Goal: Transaction & Acquisition: Purchase product/service

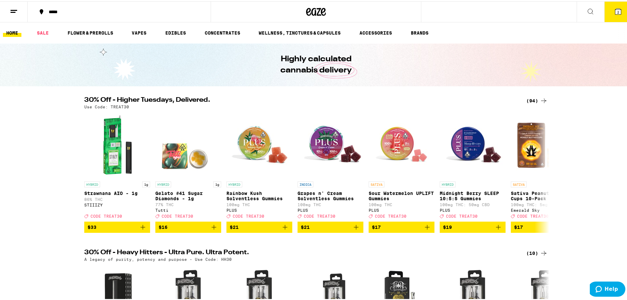
click at [588, 8] on icon at bounding box center [591, 10] width 8 height 8
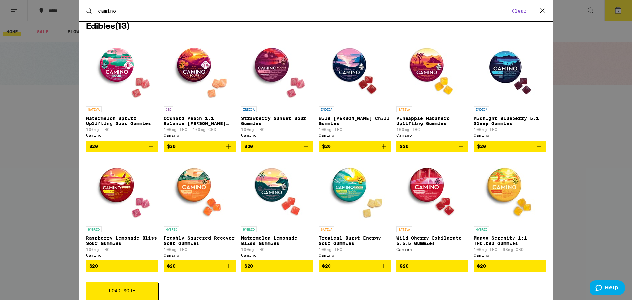
scroll to position [118, 0]
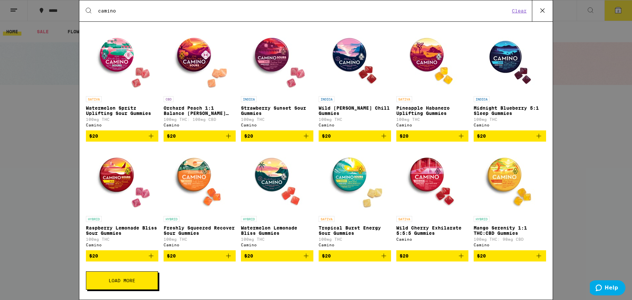
type input "camino"
click at [421, 170] on img "Open page for Wild Cherry Exhilarate 5:5:5 Gummies from Camino" at bounding box center [432, 180] width 66 height 66
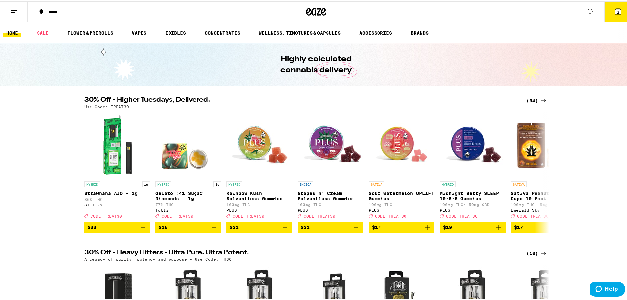
click at [581, 10] on button at bounding box center [591, 10] width 28 height 21
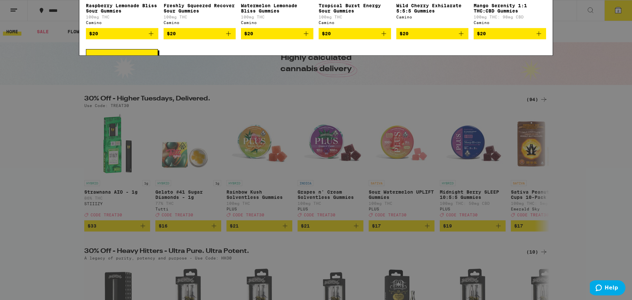
scroll to position [99, 0]
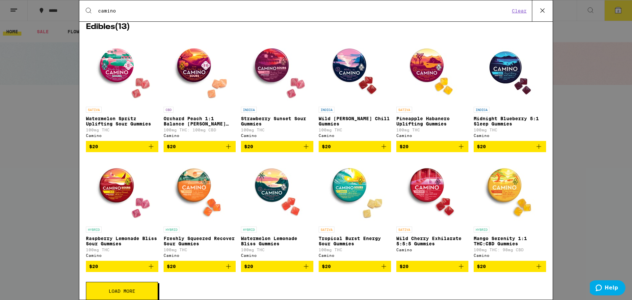
click at [152, 150] on icon "Add to bag" at bounding box center [151, 147] width 8 height 8
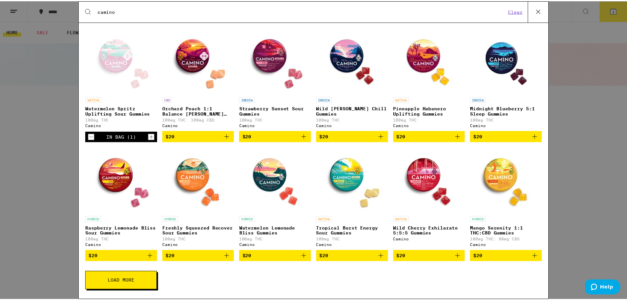
scroll to position [118, 0]
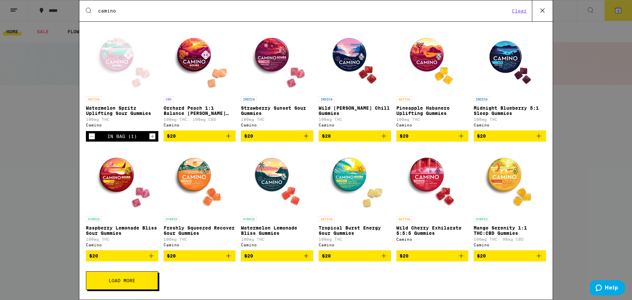
drag, startPoint x: 355, startPoint y: 177, endPoint x: 362, endPoint y: 187, distance: 11.8
click at [354, 177] on img "Open page for Tropical Burst Energy Sour Gummies from Camino" at bounding box center [355, 180] width 66 height 66
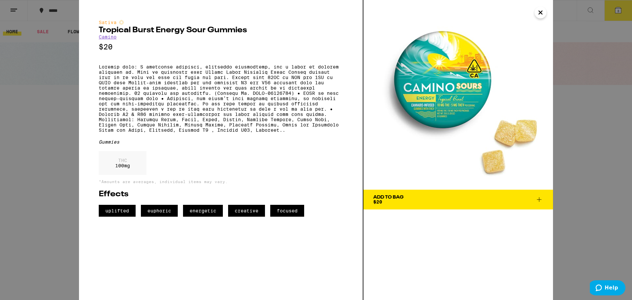
click at [394, 203] on div "Add To Bag $20" at bounding box center [388, 199] width 30 height 9
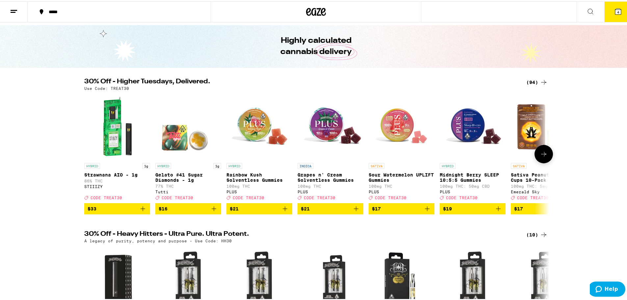
scroll to position [33, 0]
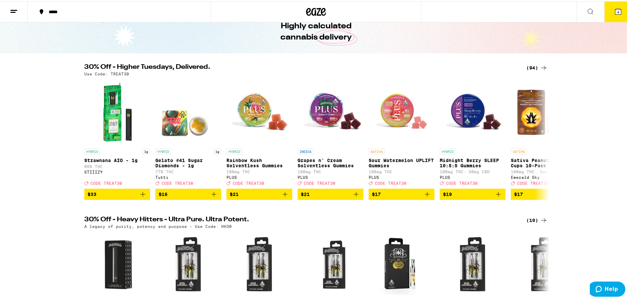
click at [532, 64] on div "(94)" at bounding box center [537, 67] width 21 height 8
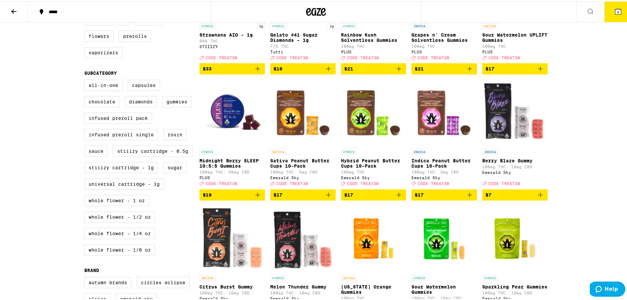
scroll to position [132, 0]
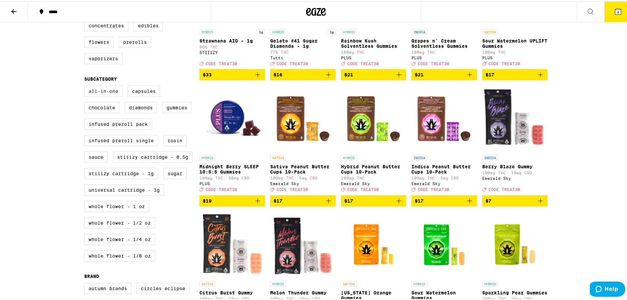
click at [101, 95] on label "All-In-One" at bounding box center [103, 89] width 38 height 11
click at [86, 86] on input "All-In-One" at bounding box center [86, 85] width 0 height 0
checkbox input "true"
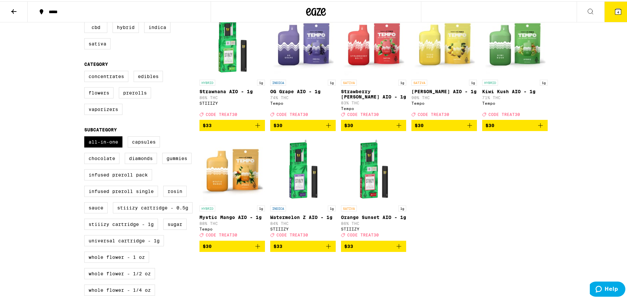
scroll to position [66, 0]
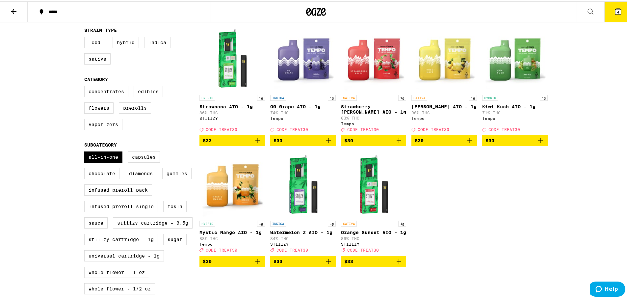
click at [470, 143] on icon "Add to bag" at bounding box center [470, 139] width 8 height 8
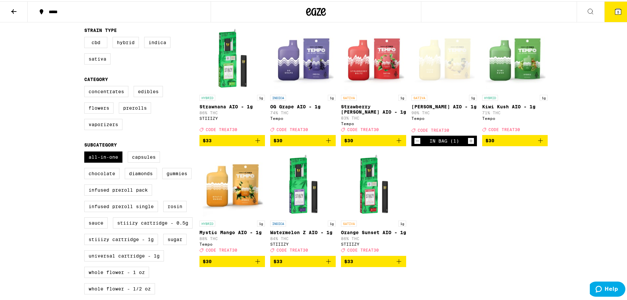
scroll to position [99, 0]
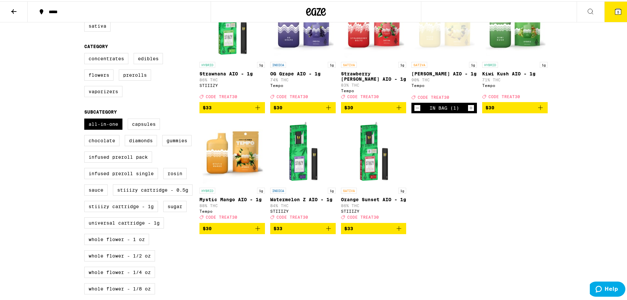
click at [328, 231] on icon "Add to bag" at bounding box center [329, 227] width 8 height 8
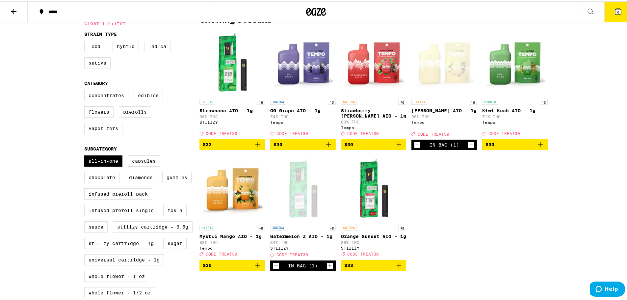
scroll to position [66, 0]
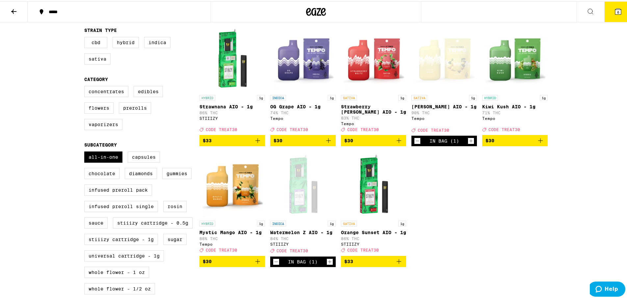
click at [416, 144] on icon "Decrement" at bounding box center [418, 140] width 6 height 8
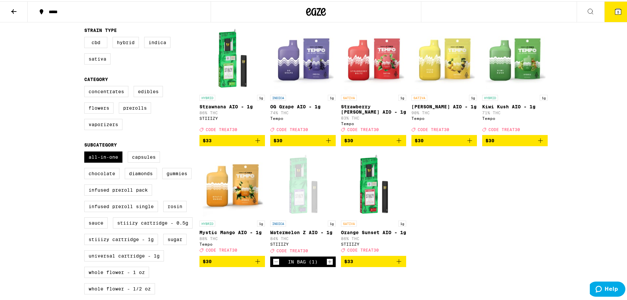
click at [398, 142] on icon "Add to bag" at bounding box center [399, 139] width 5 height 5
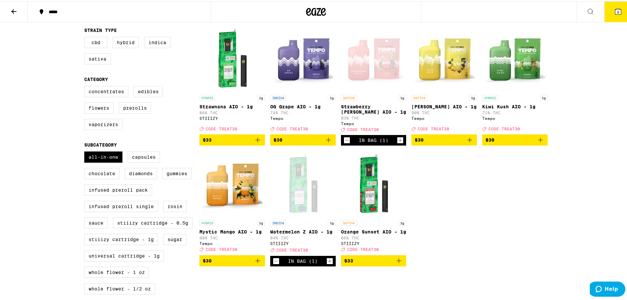
click at [14, 9] on icon at bounding box center [14, 10] width 8 height 8
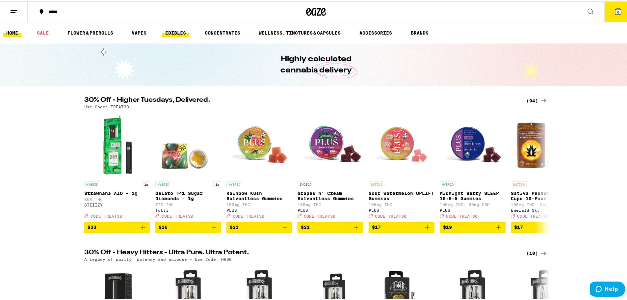
click at [180, 32] on link "EDIBLES" at bounding box center [175, 32] width 27 height 8
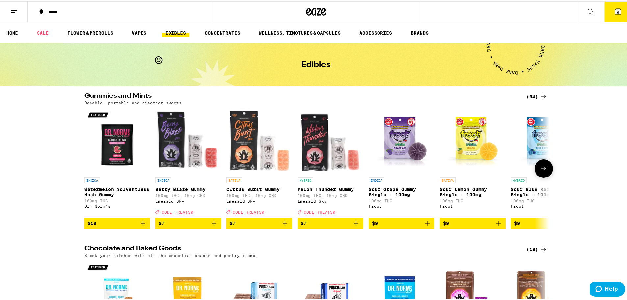
click at [542, 171] on icon at bounding box center [544, 167] width 8 height 8
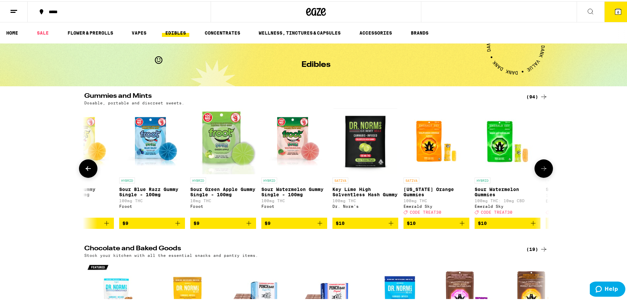
click at [542, 171] on icon at bounding box center [544, 167] width 8 height 8
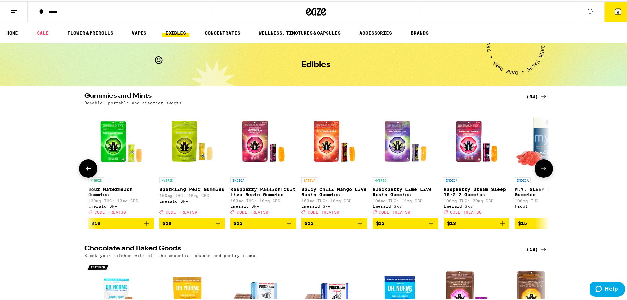
scroll to position [0, 784]
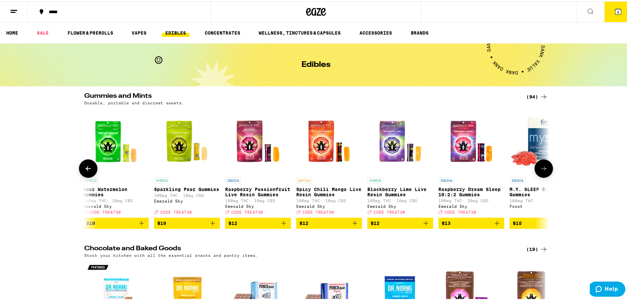
click at [542, 171] on icon at bounding box center [544, 167] width 8 height 8
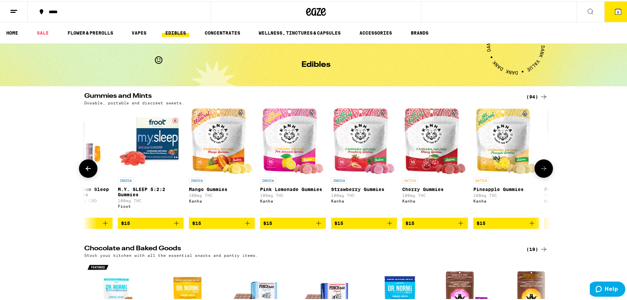
click at [542, 171] on icon at bounding box center [544, 167] width 8 height 8
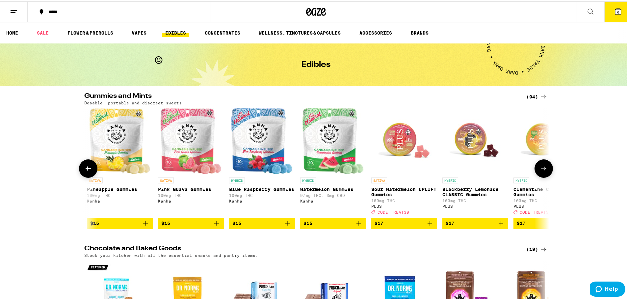
scroll to position [0, 1567]
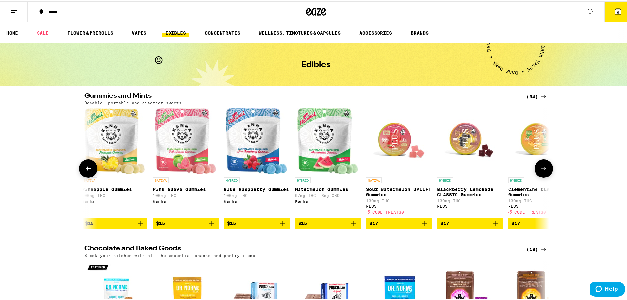
click at [542, 171] on icon at bounding box center [544, 167] width 8 height 8
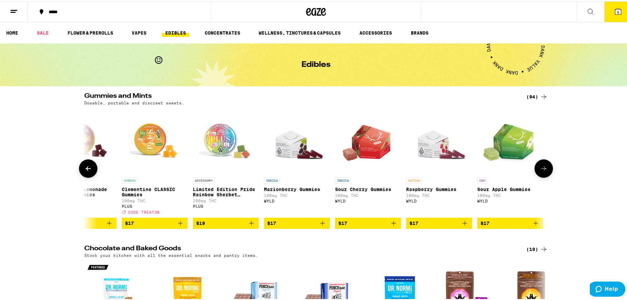
scroll to position [0, 1959]
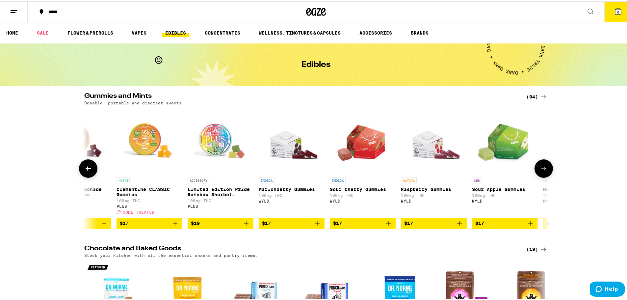
click at [458, 226] on icon "Add to bag" at bounding box center [460, 222] width 8 height 8
click at [541, 171] on icon at bounding box center [544, 167] width 8 height 8
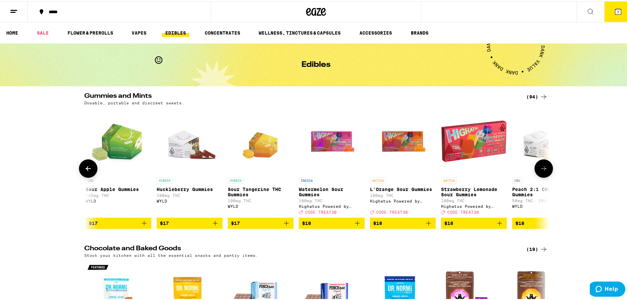
scroll to position [0, 2351]
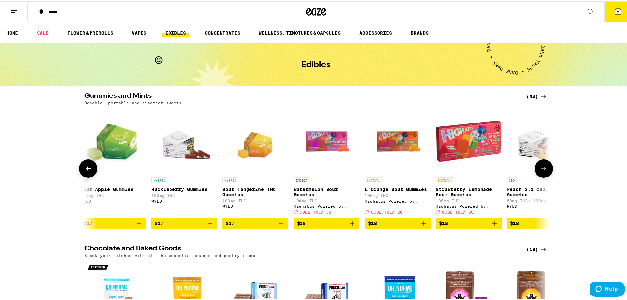
click at [541, 171] on icon at bounding box center [544, 167] width 8 height 8
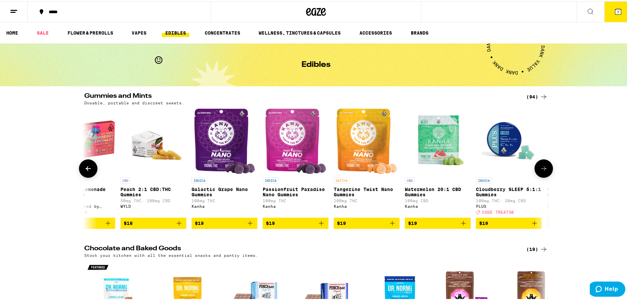
scroll to position [0, 2743]
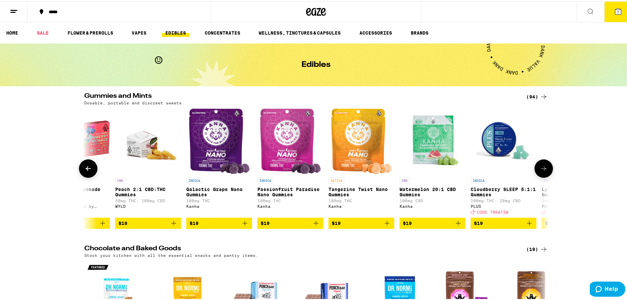
click at [212, 132] on img "Open page for Galactic Grape Nano Gummies from Kanha" at bounding box center [220, 140] width 62 height 66
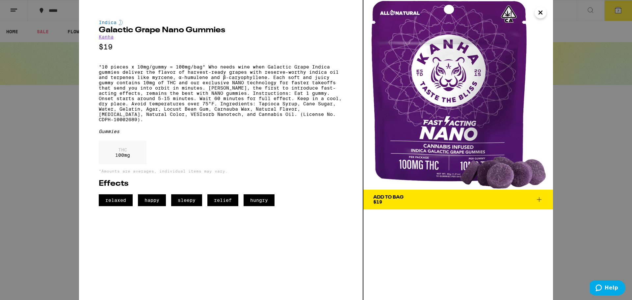
click at [538, 15] on icon "Close" at bounding box center [541, 13] width 8 height 10
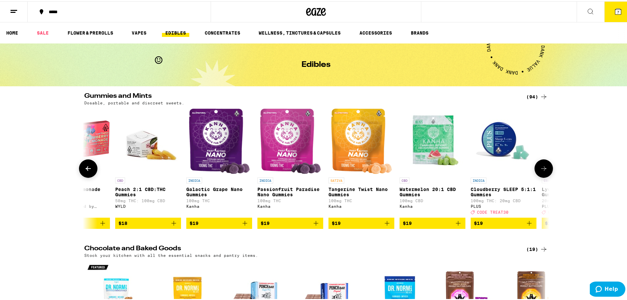
click at [545, 169] on icon at bounding box center [544, 167] width 8 height 8
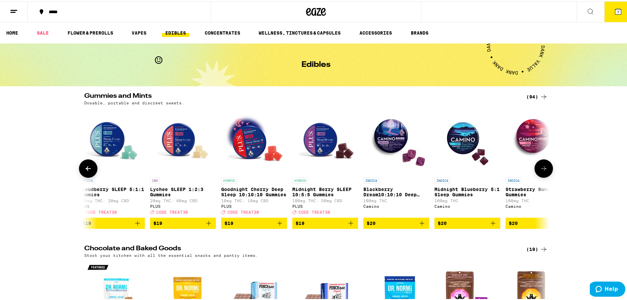
click at [545, 169] on icon at bounding box center [544, 167] width 8 height 8
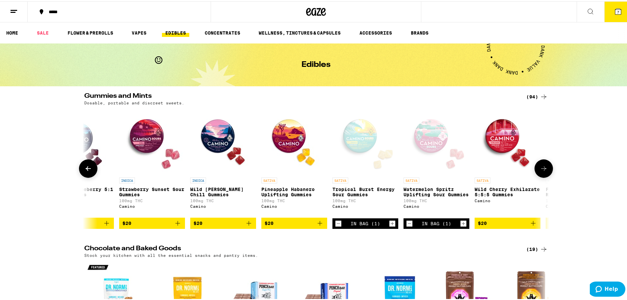
scroll to position [0, 3527]
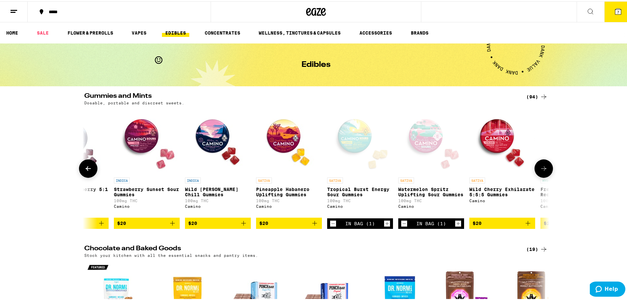
click at [545, 169] on icon at bounding box center [544, 167] width 8 height 8
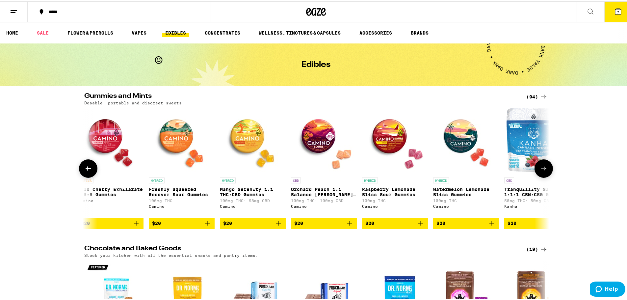
click at [545, 169] on icon at bounding box center [544, 167] width 8 height 8
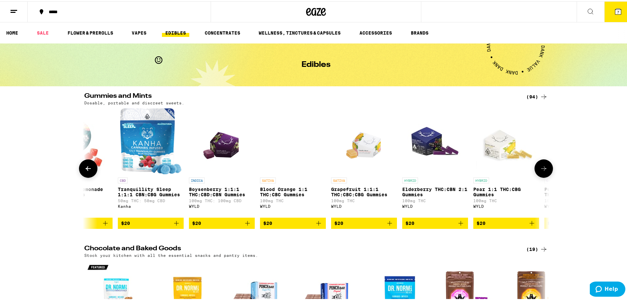
scroll to position [0, 4310]
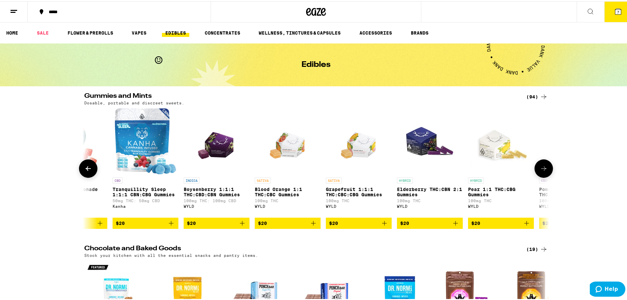
click at [87, 175] on button at bounding box center [88, 167] width 18 height 18
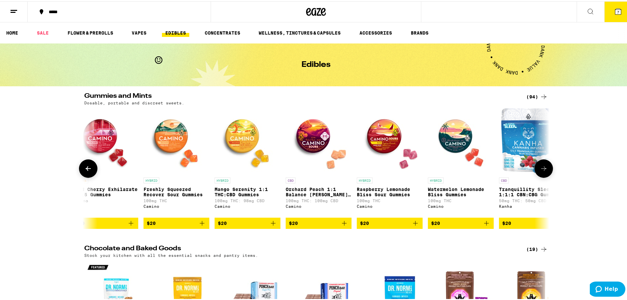
scroll to position [0, 3919]
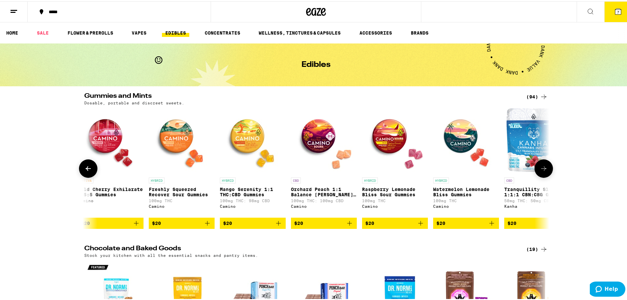
click at [84, 171] on icon at bounding box center [88, 167] width 8 height 8
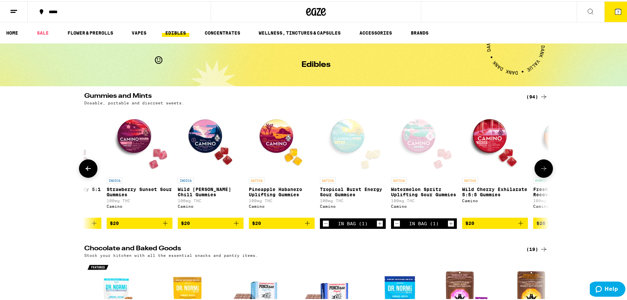
scroll to position [0, 3527]
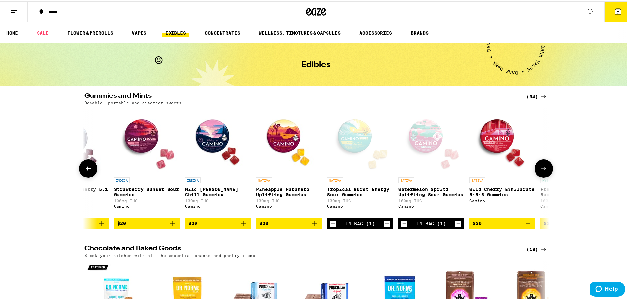
click at [543, 171] on icon at bounding box center [544, 167] width 8 height 8
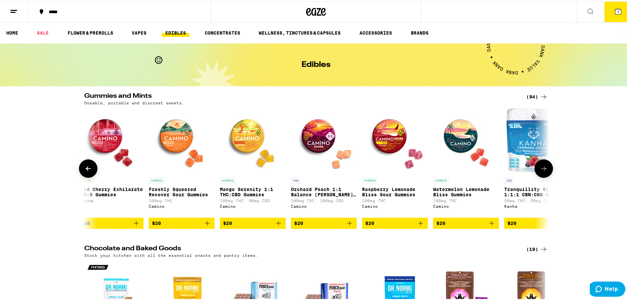
click at [543, 171] on icon at bounding box center [544, 167] width 8 height 8
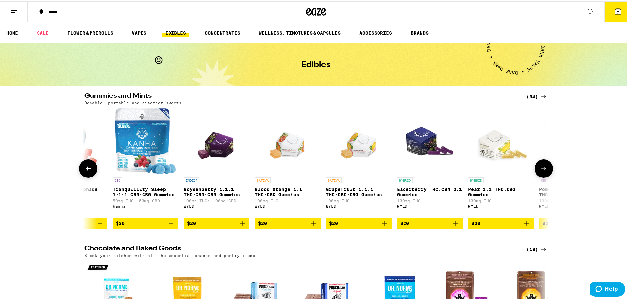
click at [543, 171] on icon at bounding box center [544, 167] width 8 height 8
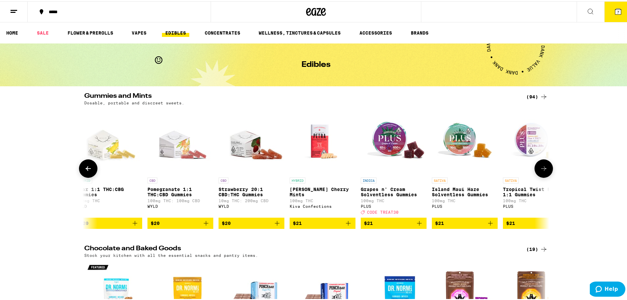
click at [543, 171] on icon at bounding box center [544, 167] width 8 height 8
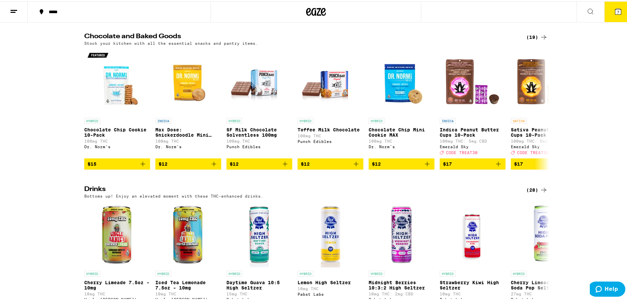
scroll to position [198, 0]
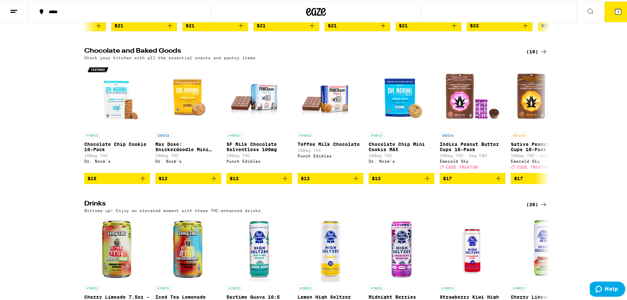
click at [540, 53] on icon at bounding box center [544, 50] width 8 height 8
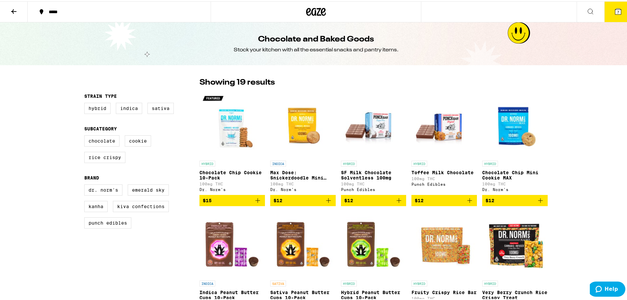
click at [532, 55] on div "Chocolate and Baked Goods Stock your kitchen with all the essential snacks and …" at bounding box center [316, 42] width 632 height 43
click at [612, 15] on button "7" at bounding box center [619, 10] width 28 height 20
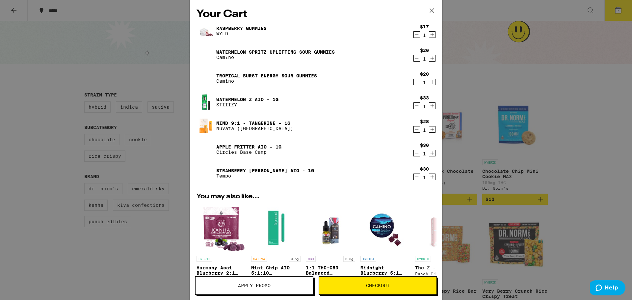
click at [370, 285] on span "Checkout" at bounding box center [378, 285] width 24 height 5
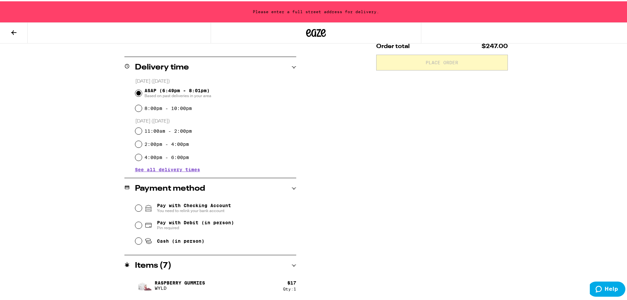
scroll to position [198, 0]
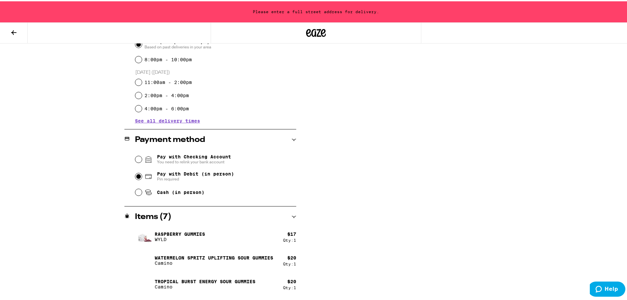
click at [136, 176] on input "Pay with Debit (in person) Pin required" at bounding box center [138, 175] width 7 height 7
radio input "true"
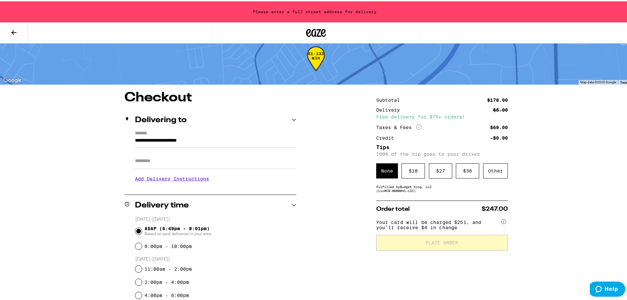
scroll to position [0, 0]
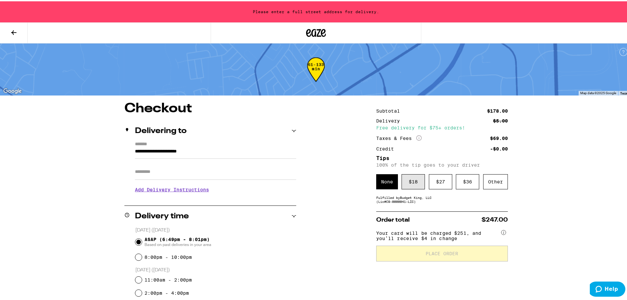
click at [412, 185] on div "$ 18" at bounding box center [413, 180] width 23 height 15
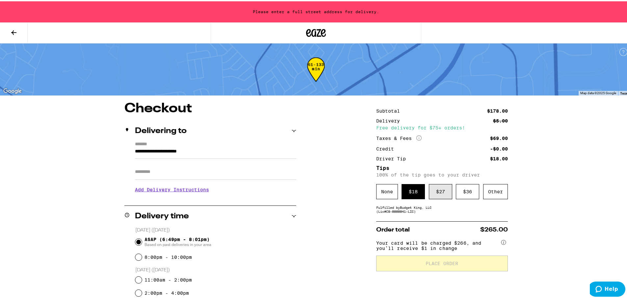
click at [442, 185] on div "$ 27" at bounding box center [440, 190] width 23 height 15
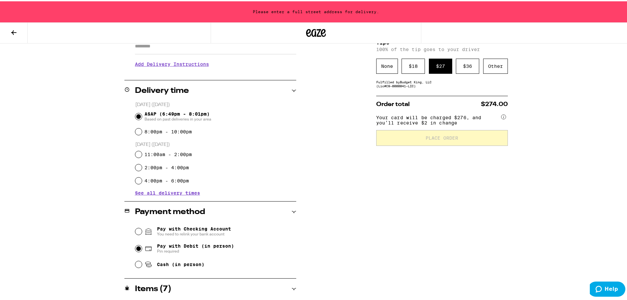
scroll to position [33, 0]
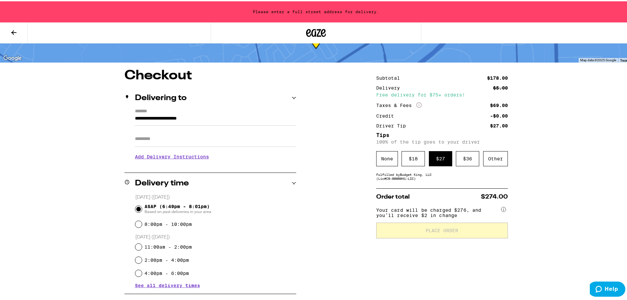
click at [212, 117] on input "**********" at bounding box center [215, 118] width 161 height 11
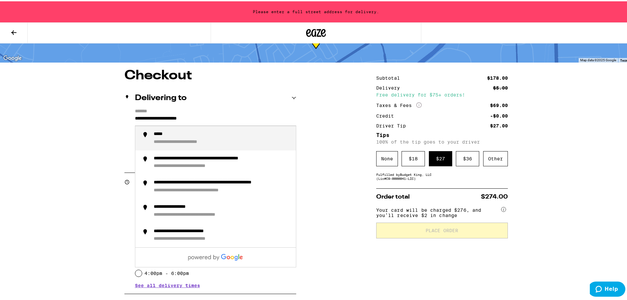
drag, startPoint x: 196, startPoint y: 117, endPoint x: 124, endPoint y: 117, distance: 72.1
click at [124, 117] on div "**********" at bounding box center [210, 135] width 172 height 57
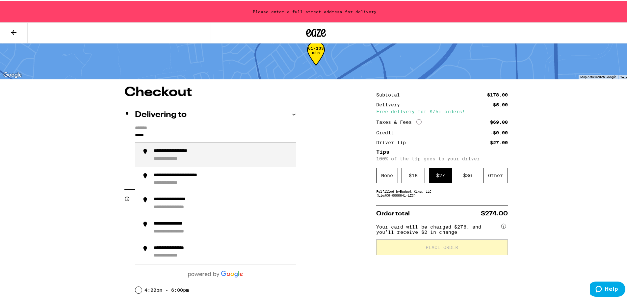
scroll to position [0, 0]
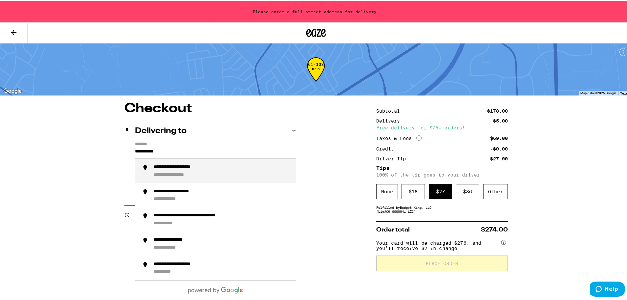
click at [229, 170] on div "**********" at bounding box center [222, 170] width 137 height 14
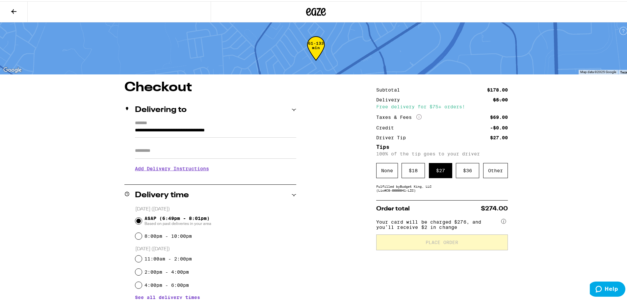
type input "**********"
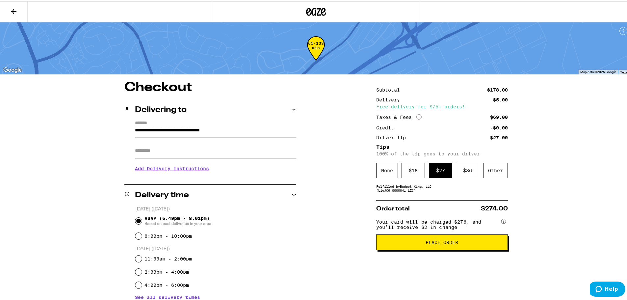
click at [432, 243] on span "Place Order" at bounding box center [442, 241] width 33 height 5
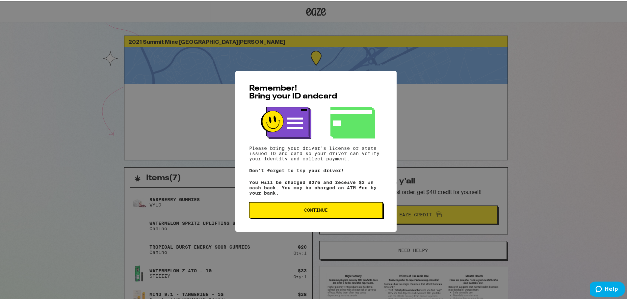
click at [319, 216] on button "Continue" at bounding box center [316, 209] width 134 height 16
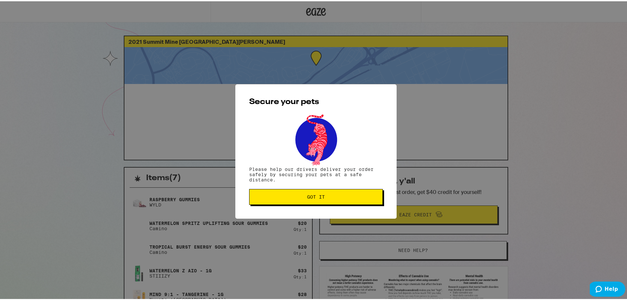
click at [316, 198] on span "Got it" at bounding box center [316, 195] width 18 height 5
